Goal: Information Seeking & Learning: Learn about a topic

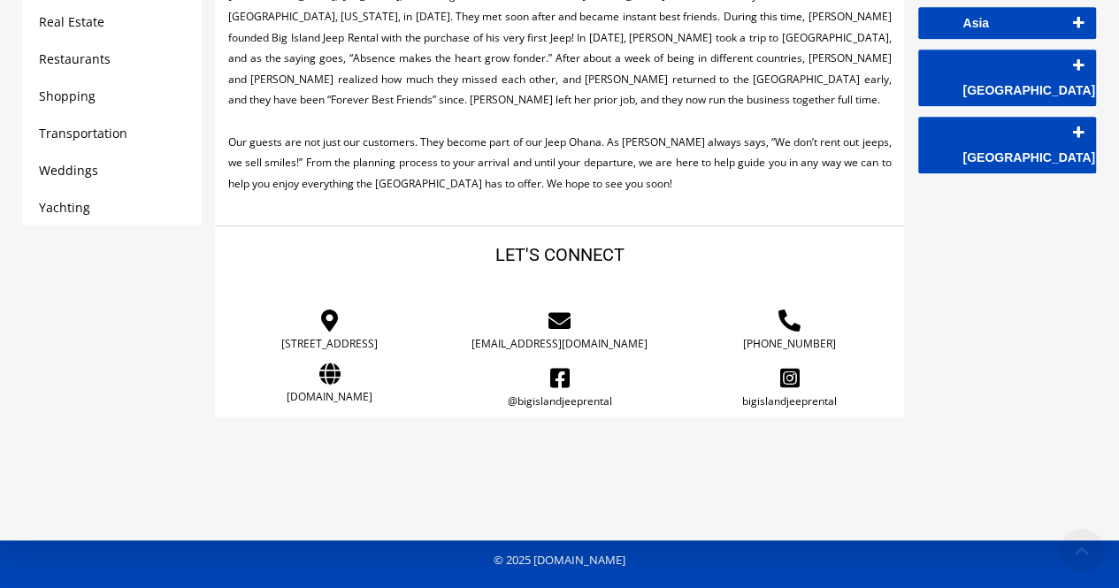
scroll to position [558, 0]
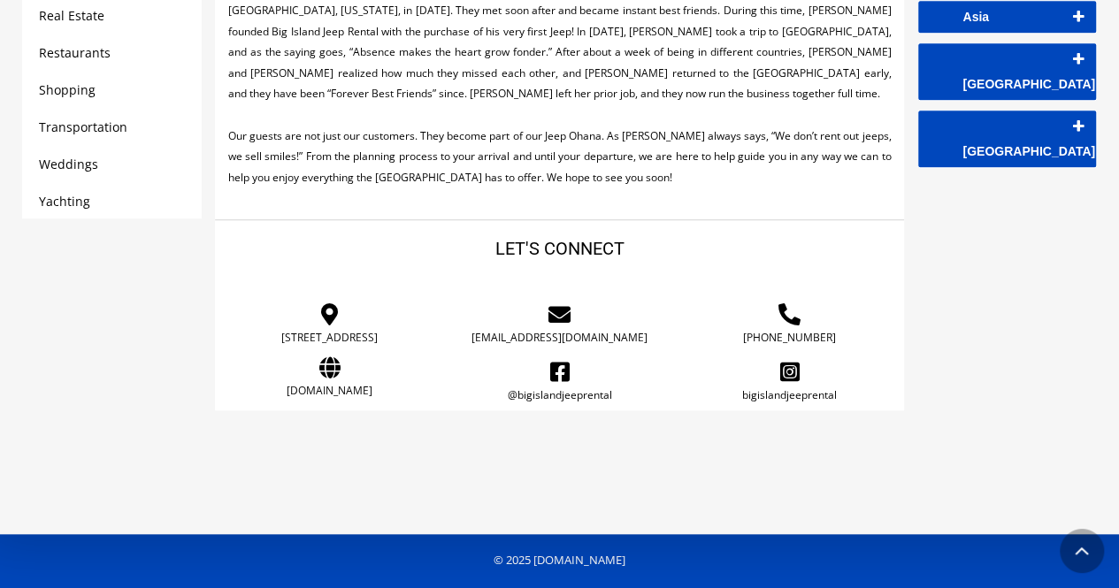
click at [361, 385] on link "www.bigislandjeeprental.com" at bounding box center [329, 391] width 203 height 12
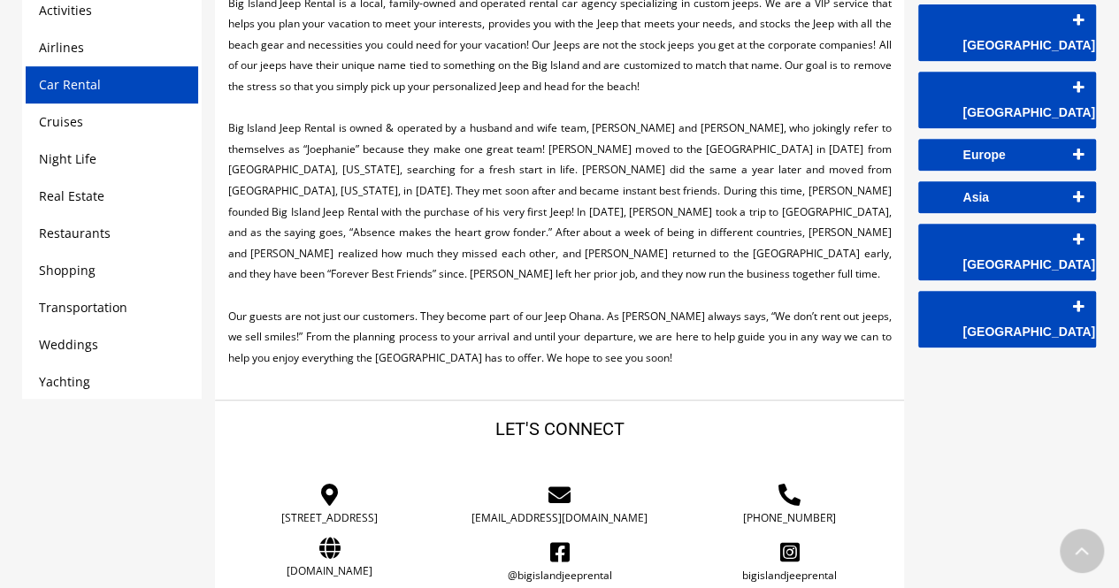
scroll to position [371, 0]
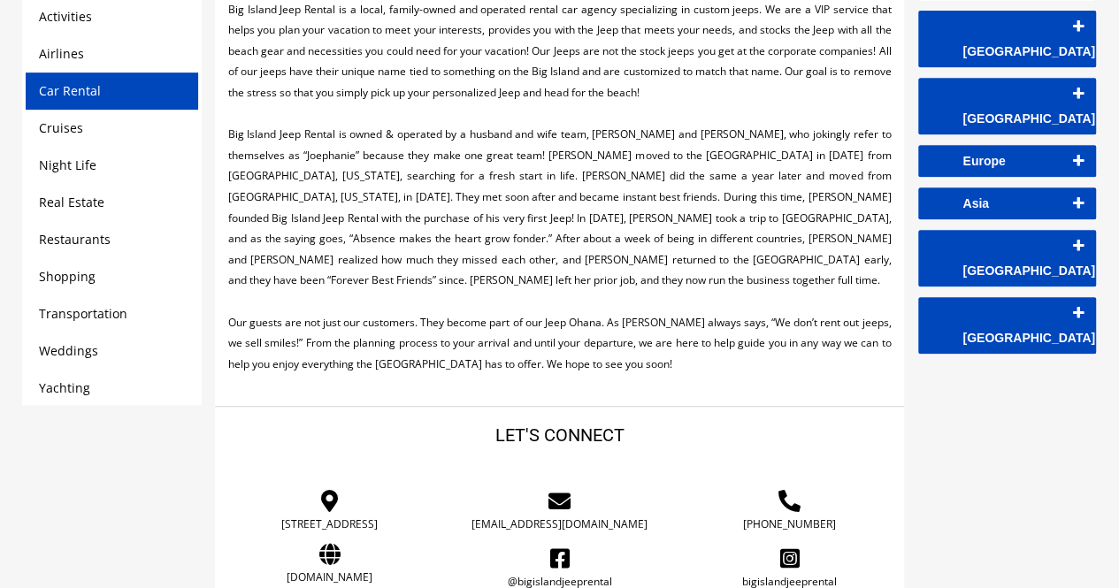
click at [64, 163] on link "Night Life" at bounding box center [67, 165] width 57 height 17
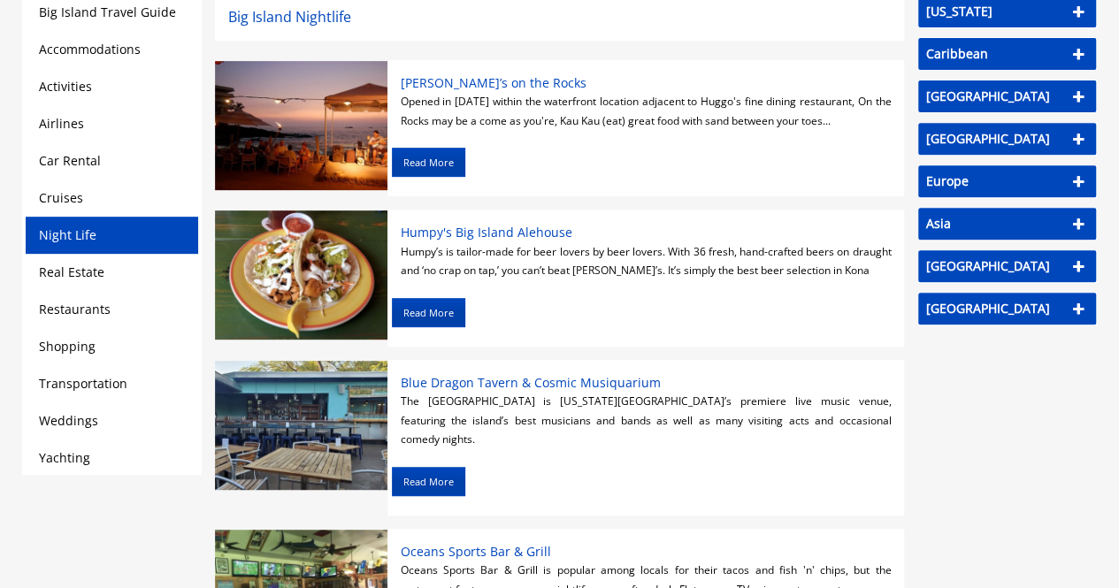
scroll to position [295, 0]
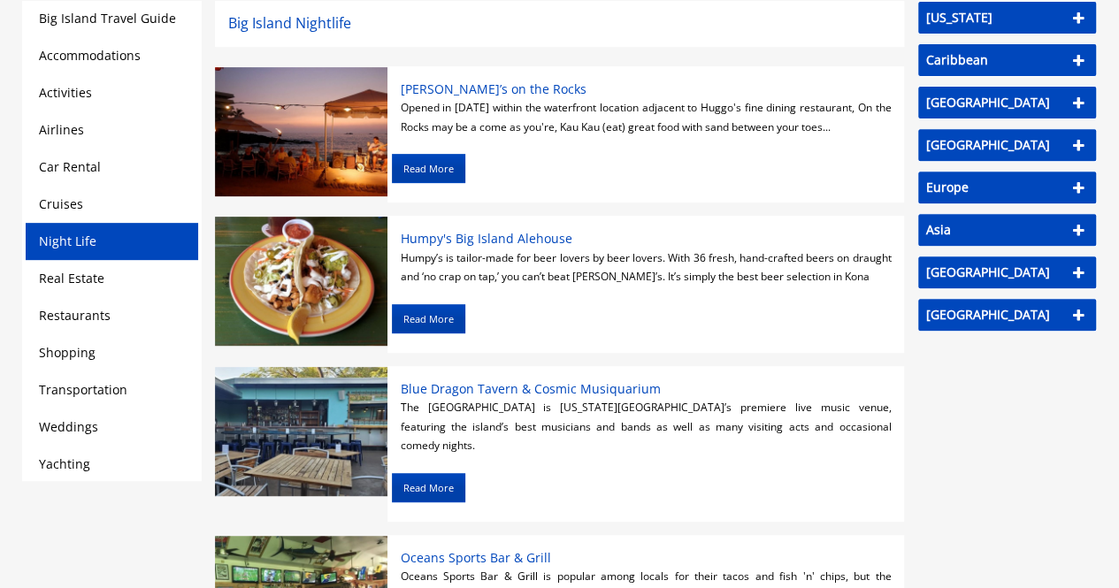
click at [85, 383] on link "Transportation" at bounding box center [83, 389] width 88 height 17
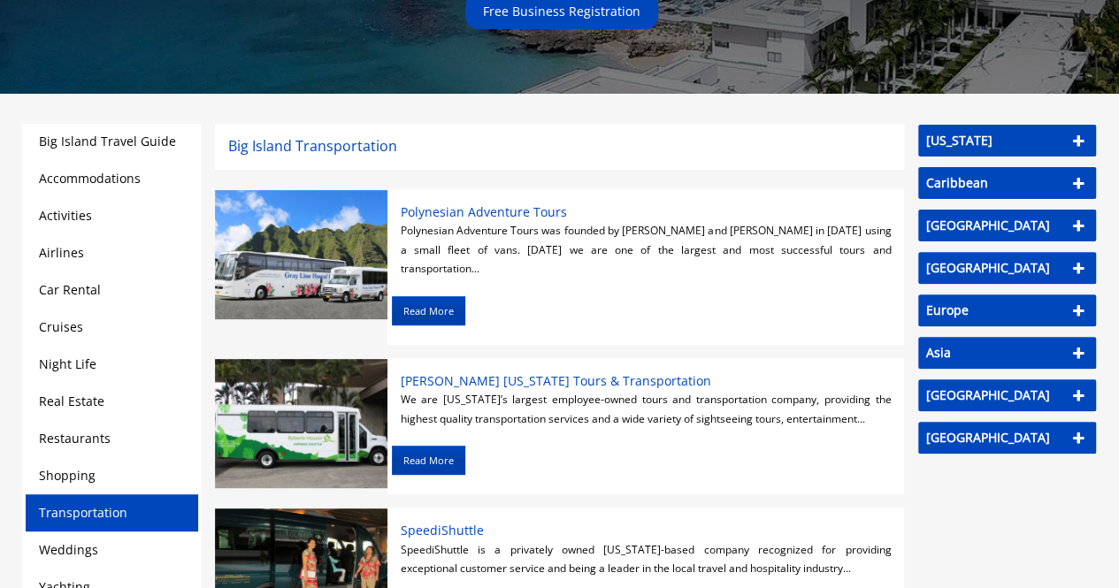
scroll to position [168, 0]
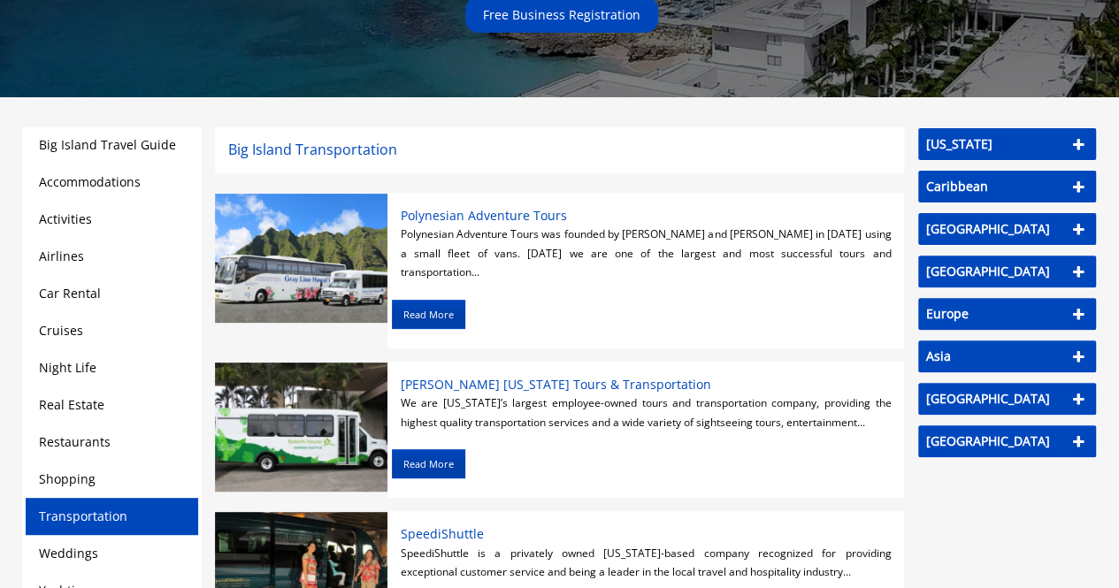
click at [76, 291] on link "Car Rental" at bounding box center [70, 293] width 62 height 17
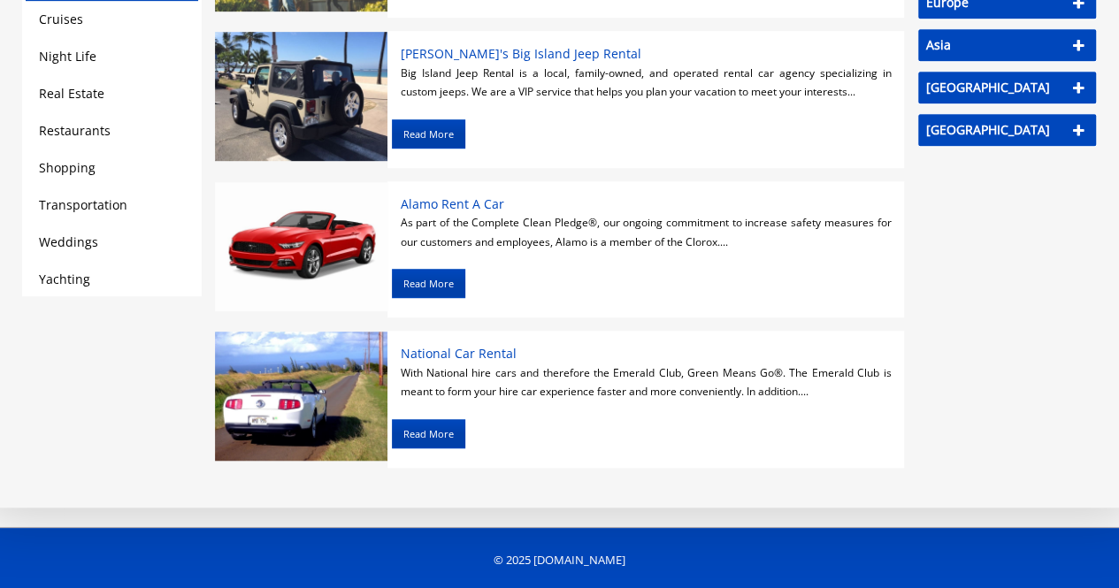
scroll to position [482, 0]
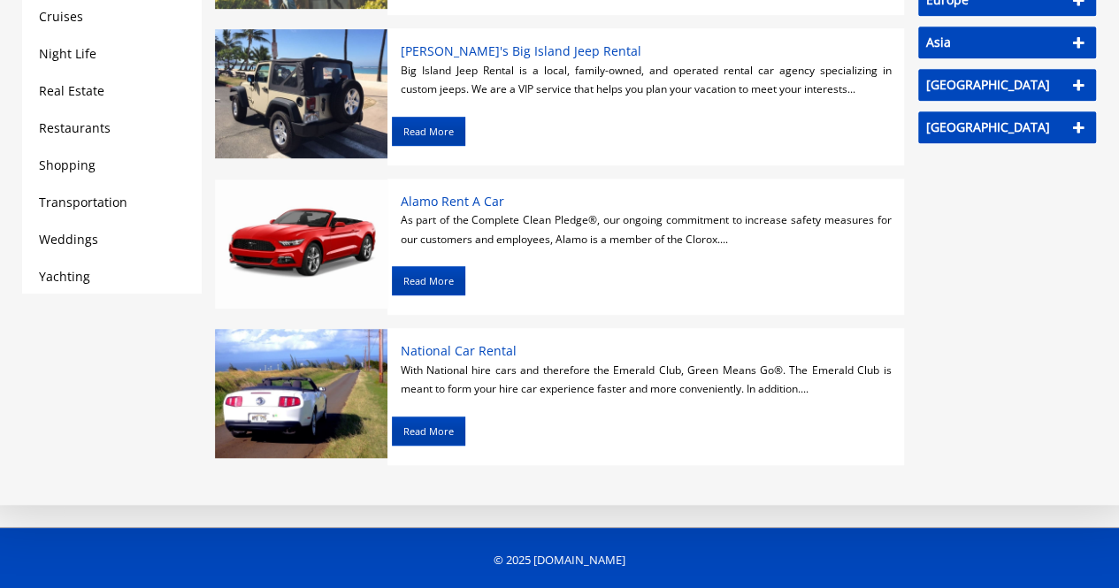
click at [441, 432] on link "Read More" at bounding box center [428, 431] width 73 height 29
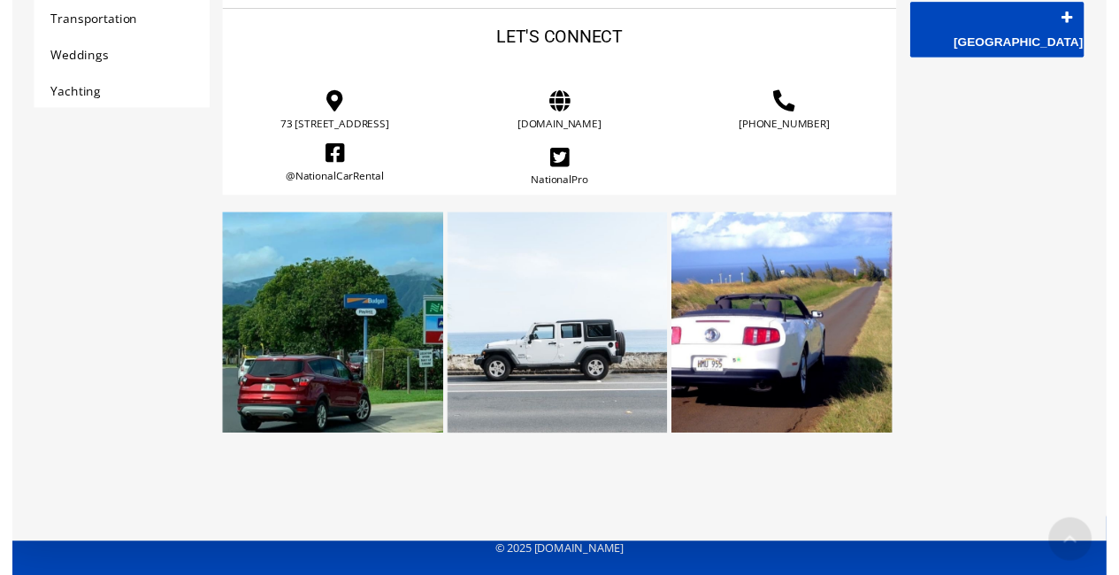
scroll to position [677, 0]
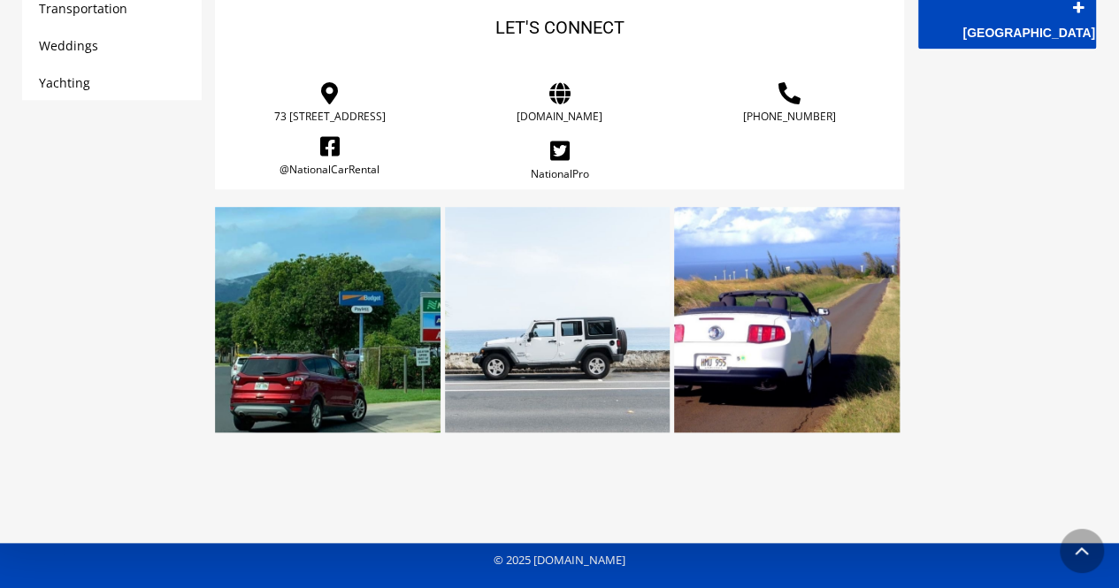
click at [564, 364] on link at bounding box center [558, 320] width 226 height 226
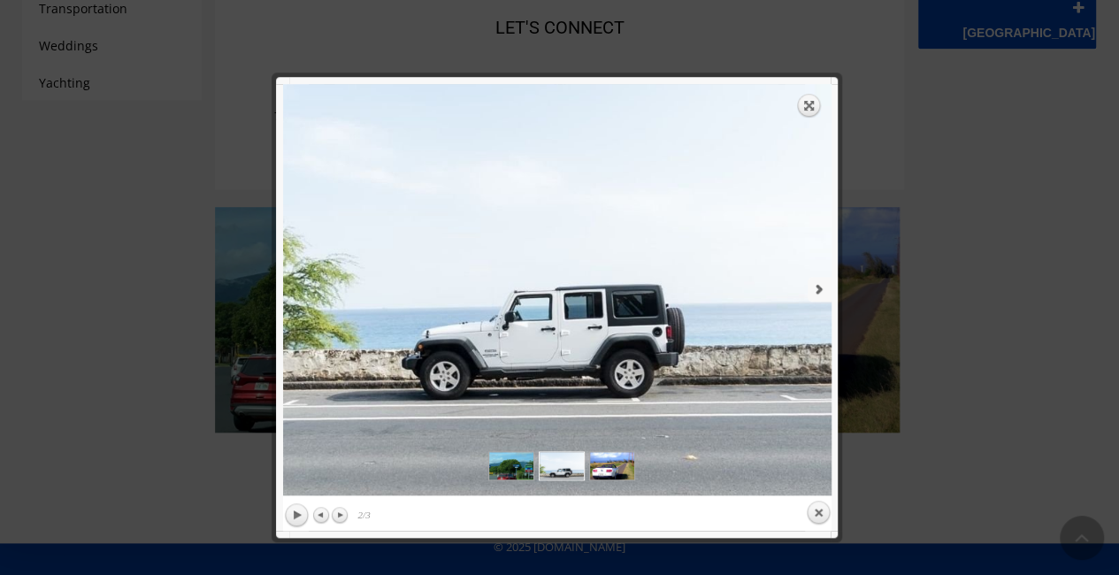
click at [813, 289] on link "next" at bounding box center [697, 289] width 269 height 411
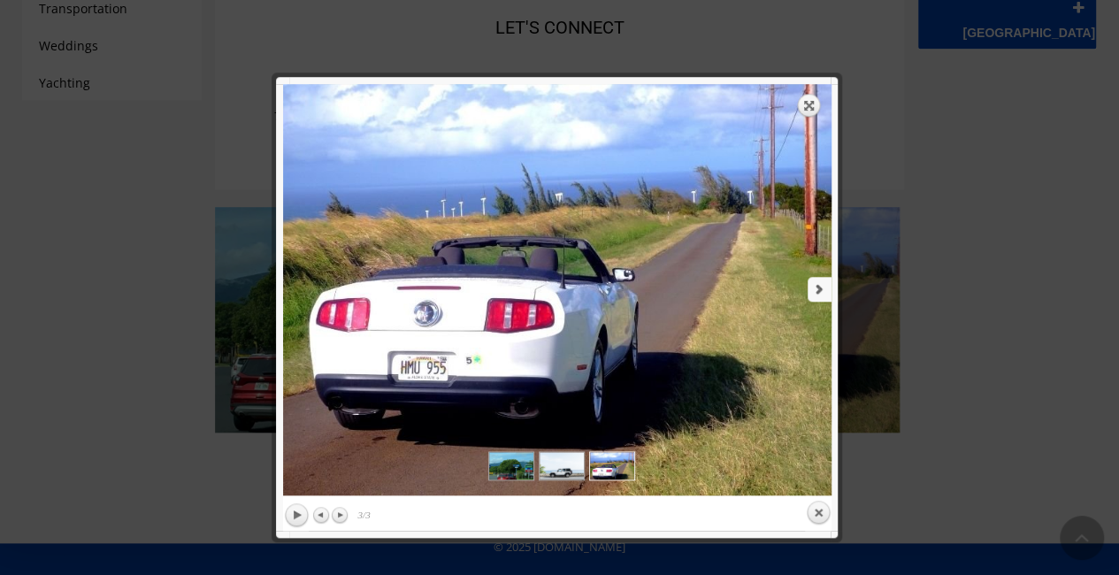
click at [813, 289] on link "next" at bounding box center [697, 289] width 269 height 411
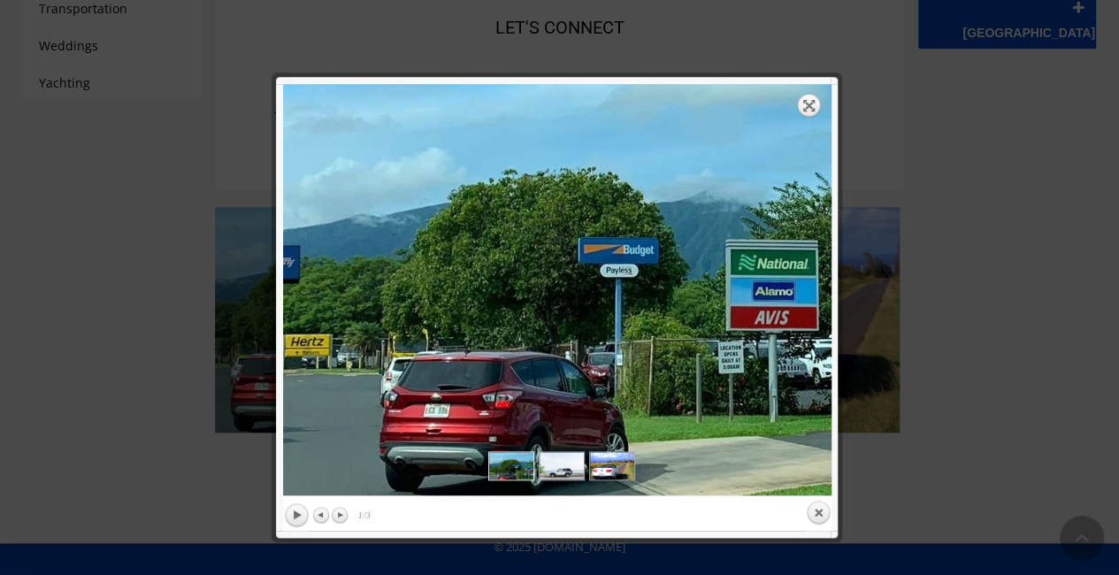
click at [810, 107] on link "Expand" at bounding box center [809, 105] width 25 height 25
